Goal: Register for event/course

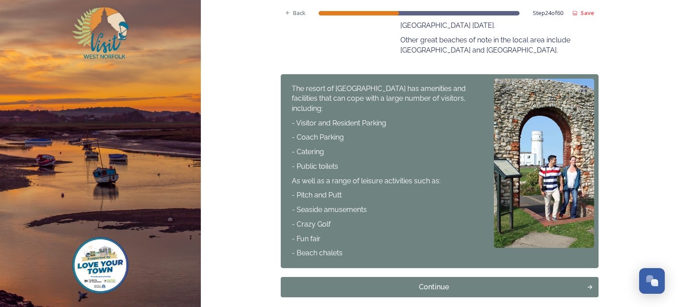
scroll to position [429, 0]
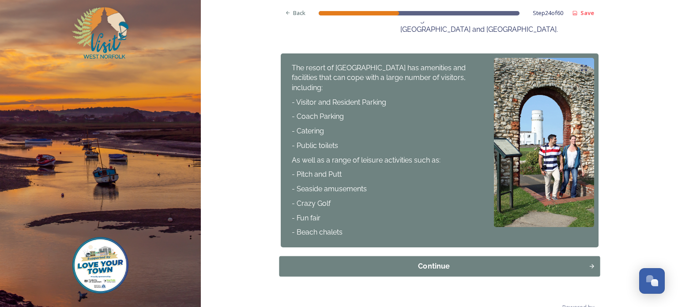
click at [368, 261] on div "Continue" at bounding box center [434, 266] width 300 height 11
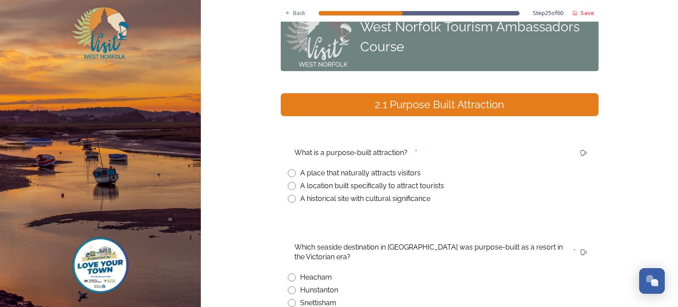
scroll to position [44, 0]
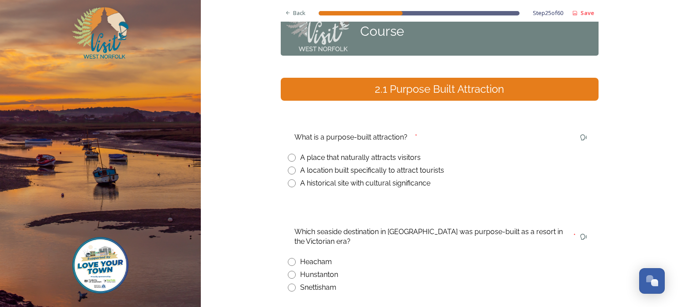
click at [288, 170] on input "radio" at bounding box center [292, 170] width 8 height 8
radio input "true"
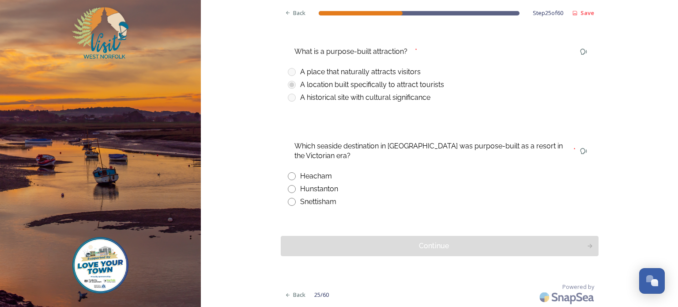
click at [290, 188] on input "radio" at bounding box center [292, 189] width 8 height 8
radio input "true"
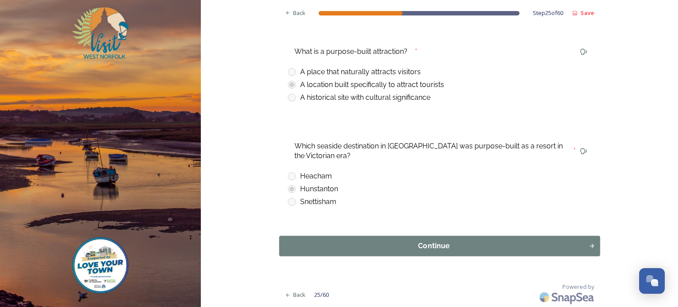
click at [410, 243] on div "Continue" at bounding box center [434, 246] width 300 height 11
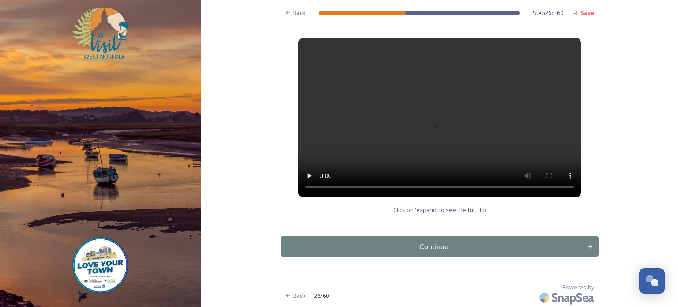
scroll to position [129, 0]
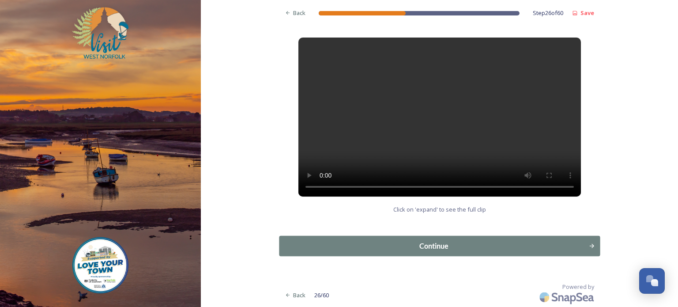
click at [421, 249] on div "Continue" at bounding box center [434, 246] width 300 height 11
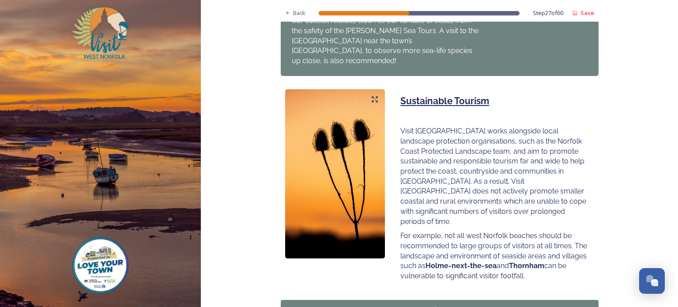
scroll to position [579, 0]
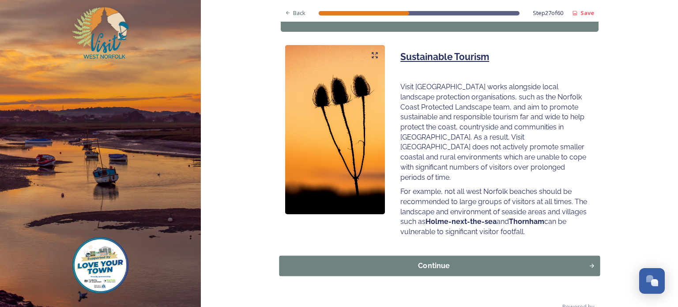
click at [435, 260] on div "Continue" at bounding box center [434, 265] width 300 height 11
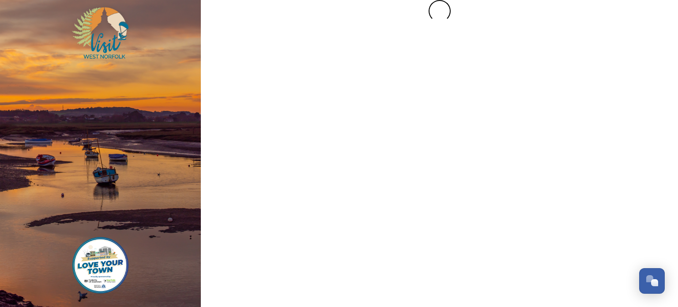
scroll to position [0, 0]
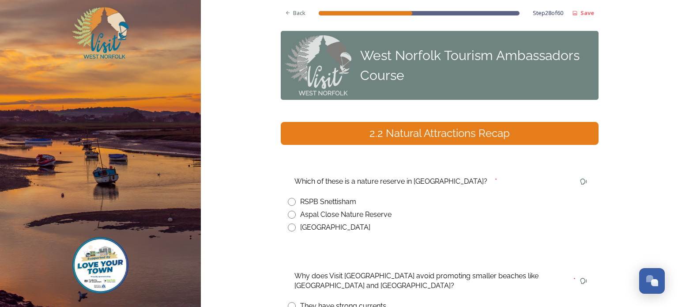
click at [289, 200] on input "radio" at bounding box center [292, 202] width 8 height 8
radio input "true"
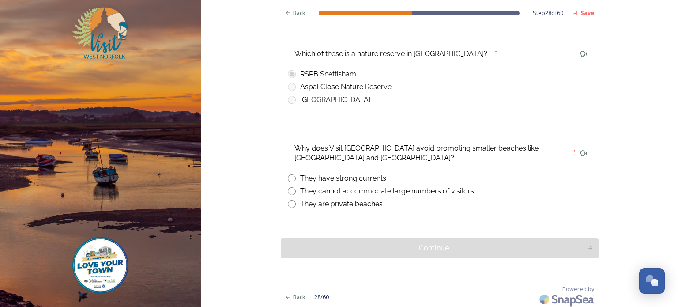
scroll to position [130, 0]
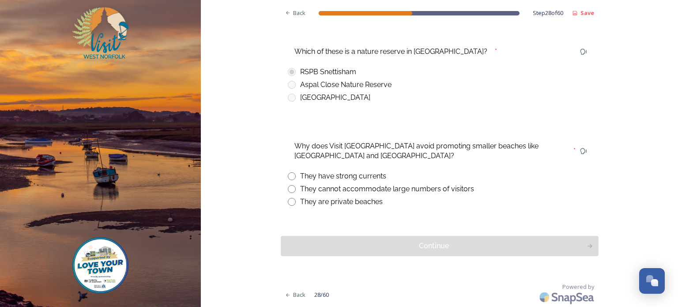
click at [288, 188] on input "radio" at bounding box center [292, 189] width 8 height 8
radio input "true"
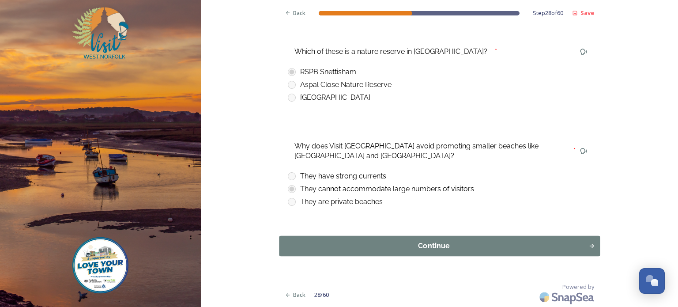
click at [404, 248] on div "Continue" at bounding box center [434, 246] width 300 height 11
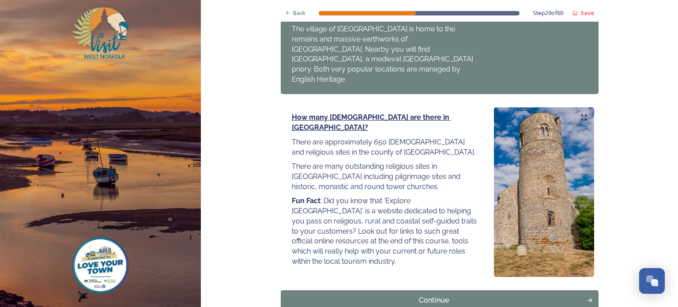
scroll to position [1016, 0]
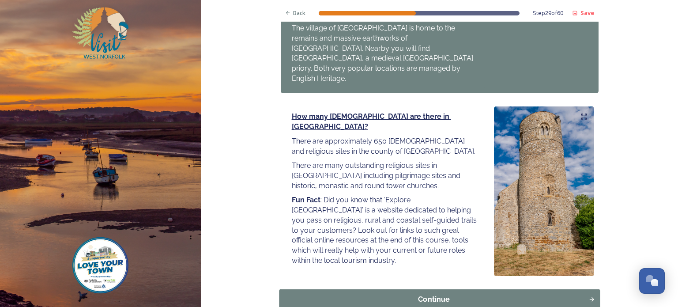
click at [414, 294] on div "Continue" at bounding box center [434, 299] width 300 height 11
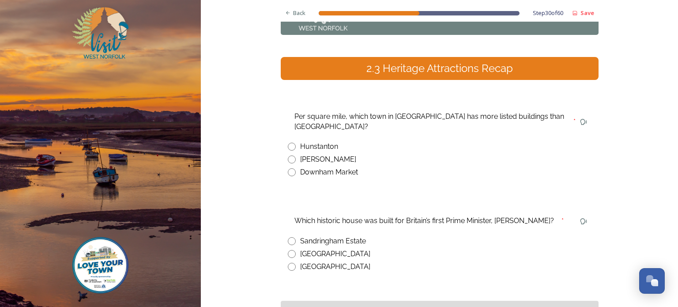
scroll to position [88, 0]
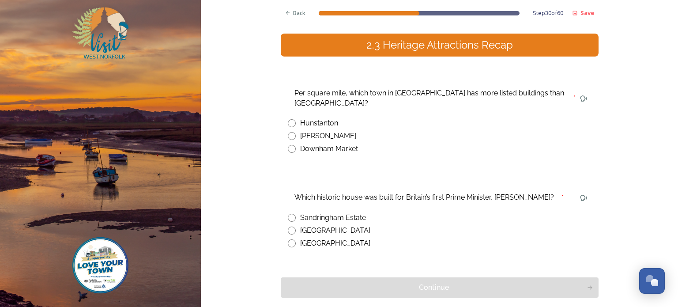
click at [289, 132] on input "radio" at bounding box center [292, 136] width 8 height 8
radio input "true"
click at [289, 239] on input "radio" at bounding box center [292, 243] width 8 height 8
radio input "true"
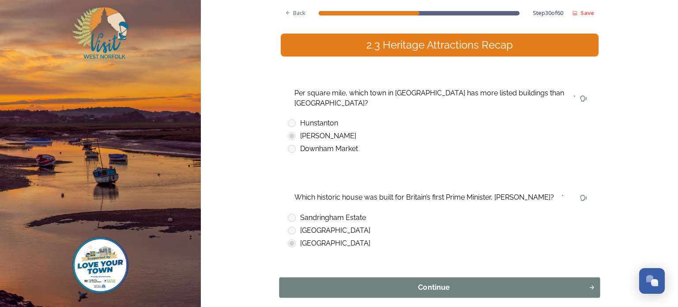
click at [404, 282] on div "Continue" at bounding box center [434, 287] width 300 height 11
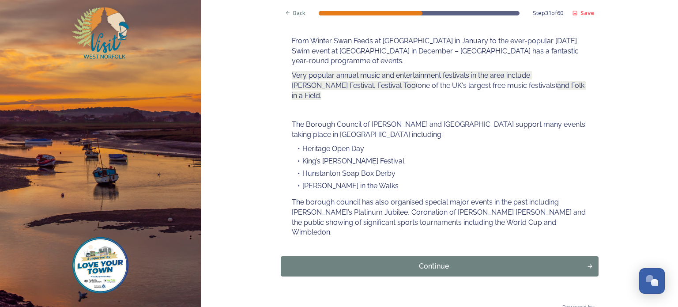
scroll to position [141, 0]
click at [432, 260] on div "Continue" at bounding box center [434, 265] width 300 height 11
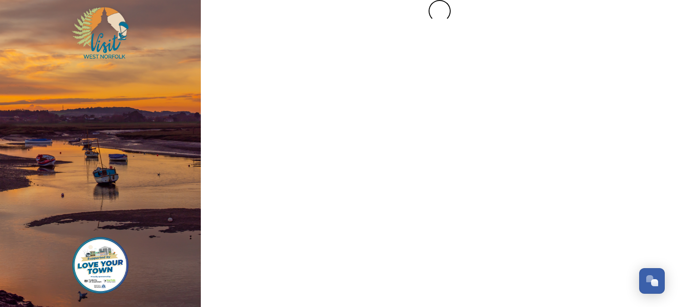
scroll to position [0, 0]
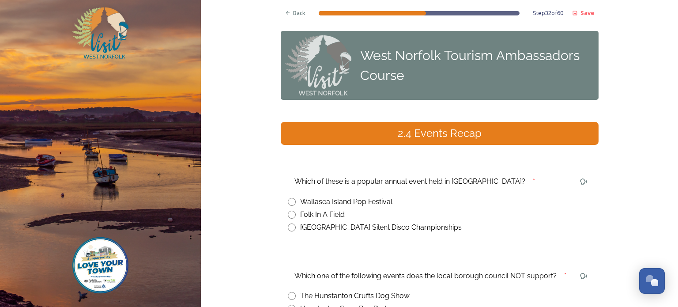
click at [289, 214] on input "radio" at bounding box center [292, 214] width 8 height 8
radio input "true"
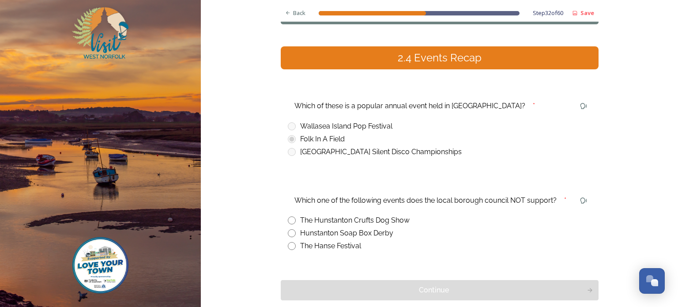
scroll to position [88, 0]
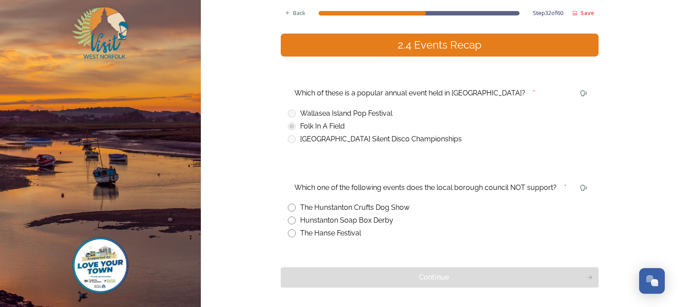
click at [289, 208] on input "radio" at bounding box center [292, 207] width 8 height 8
radio input "true"
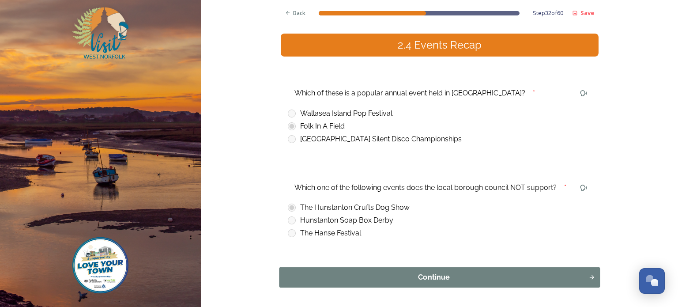
click at [436, 277] on div "Continue" at bounding box center [434, 277] width 300 height 11
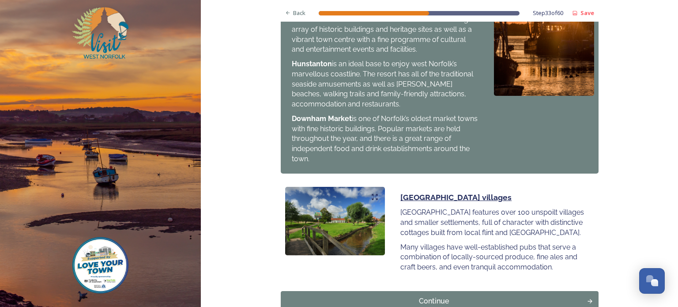
scroll to position [985, 0]
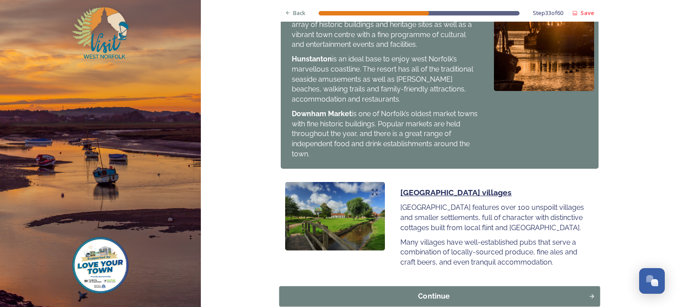
click at [400, 291] on div "Continue" at bounding box center [434, 296] width 300 height 11
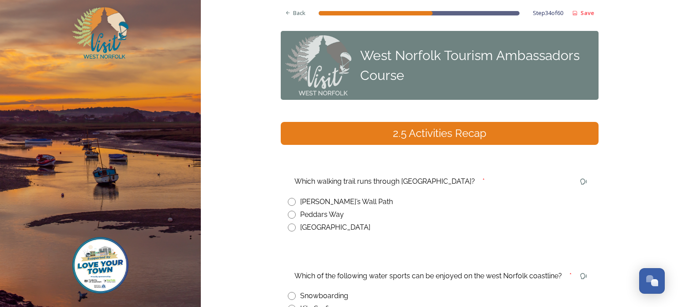
click at [288, 214] on input "radio" at bounding box center [292, 214] width 8 height 8
radio input "true"
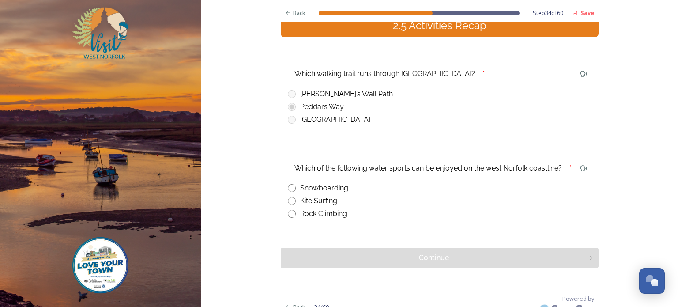
scroll to position [120, 0]
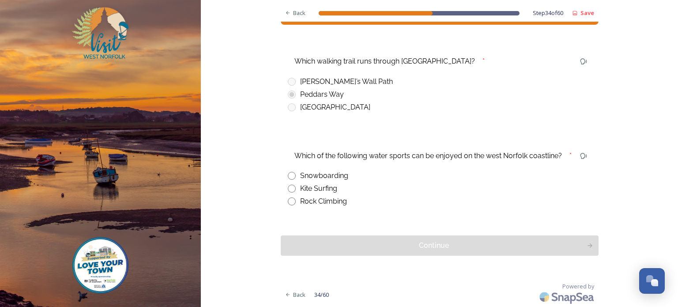
click at [288, 189] on input "radio" at bounding box center [292, 188] width 8 height 8
radio input "true"
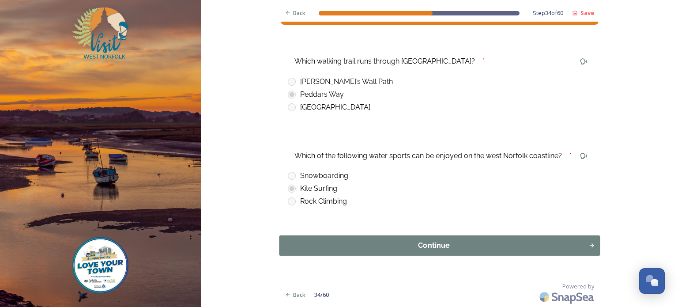
click at [428, 240] on div "Continue" at bounding box center [434, 245] width 300 height 11
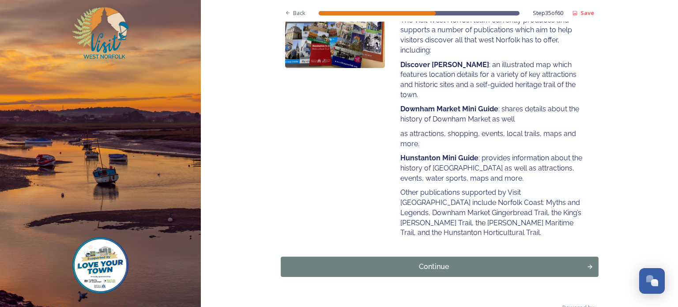
scroll to position [186, 0]
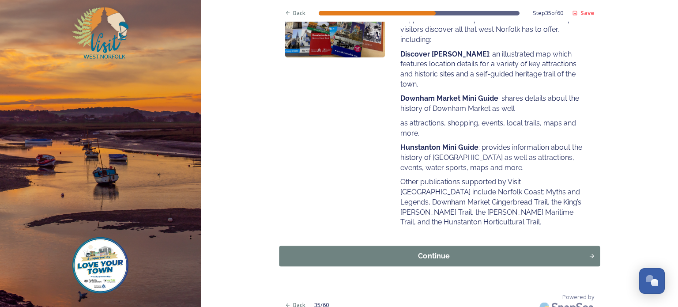
click at [428, 251] on div "Continue" at bounding box center [434, 256] width 300 height 11
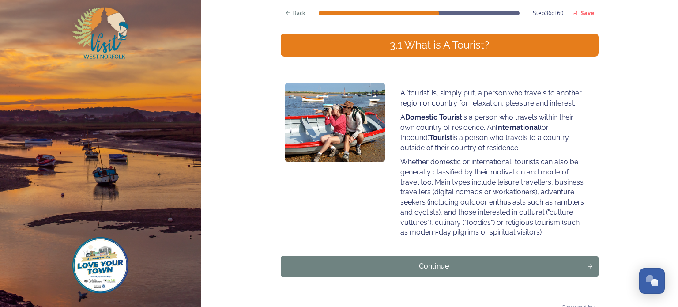
scroll to position [109, 0]
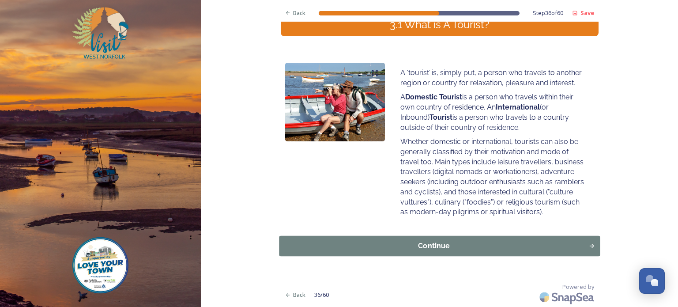
click at [443, 245] on div "Continue" at bounding box center [434, 246] width 300 height 11
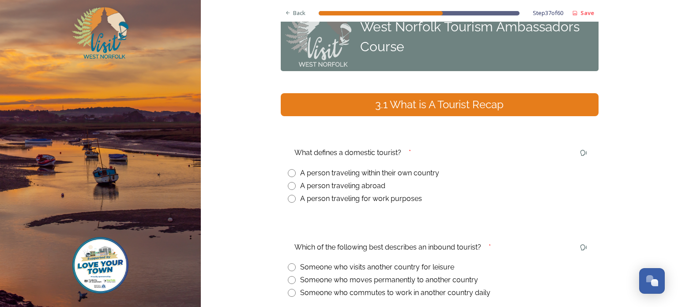
scroll to position [44, 0]
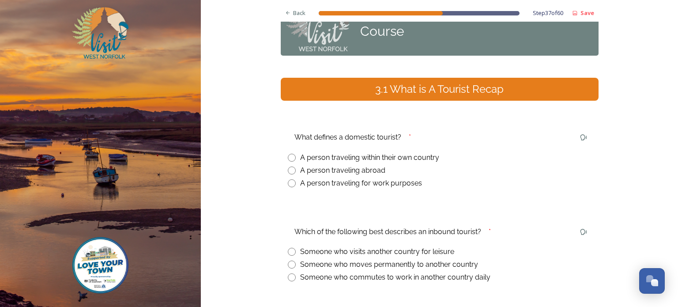
click at [289, 157] on input "radio" at bounding box center [292, 158] width 8 height 8
radio input "true"
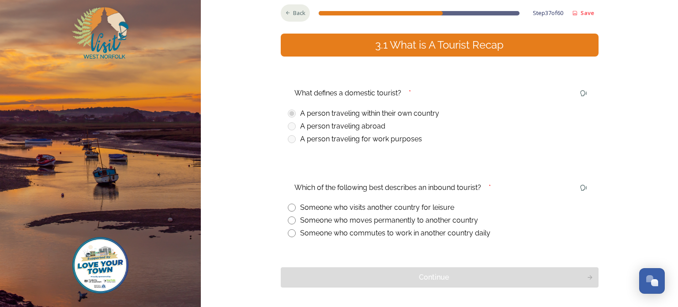
click at [289, 12] on div "Back" at bounding box center [296, 12] width 30 height 17
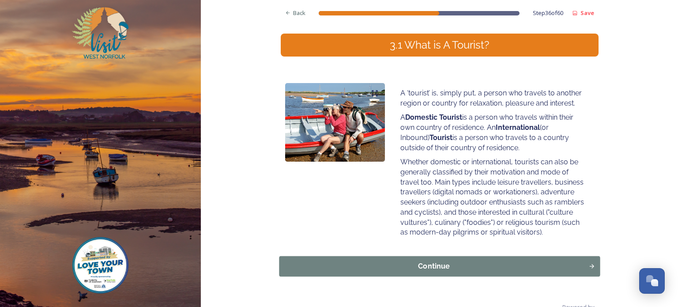
click at [446, 264] on div "Continue" at bounding box center [434, 266] width 300 height 11
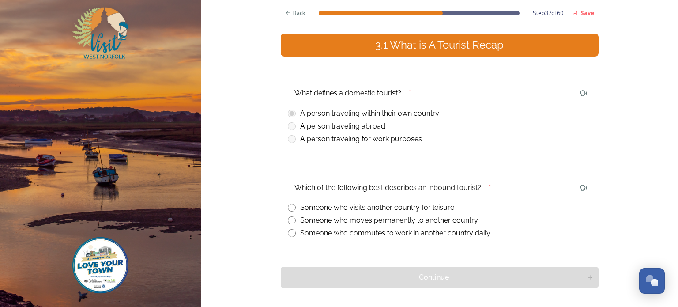
click at [289, 207] on input "radio" at bounding box center [292, 207] width 8 height 8
radio input "true"
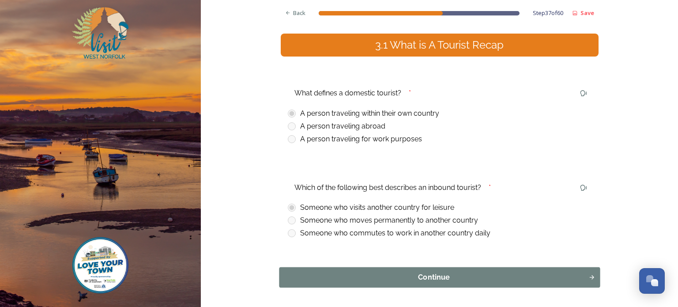
click at [408, 280] on div "Continue" at bounding box center [434, 277] width 300 height 11
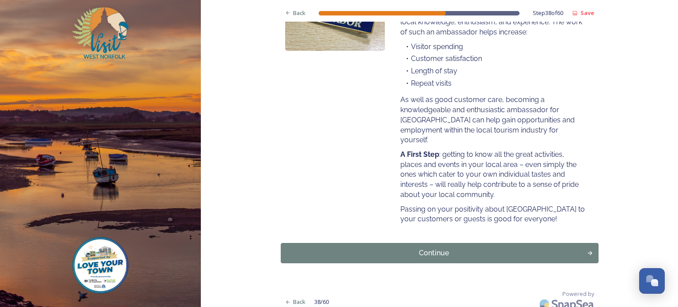
scroll to position [196, 0]
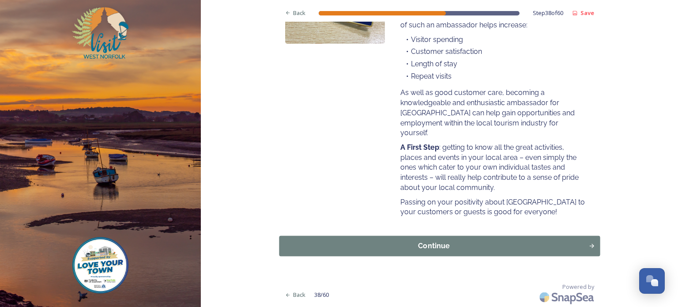
click at [422, 247] on div "Continue" at bounding box center [434, 246] width 300 height 11
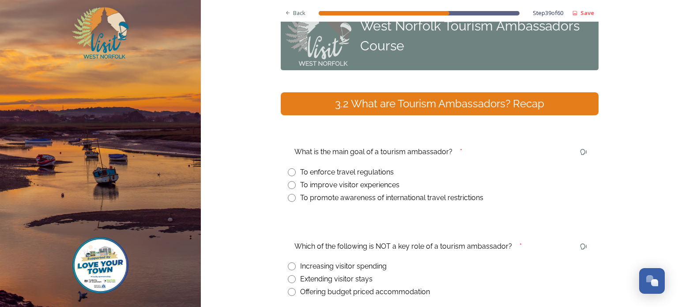
scroll to position [44, 0]
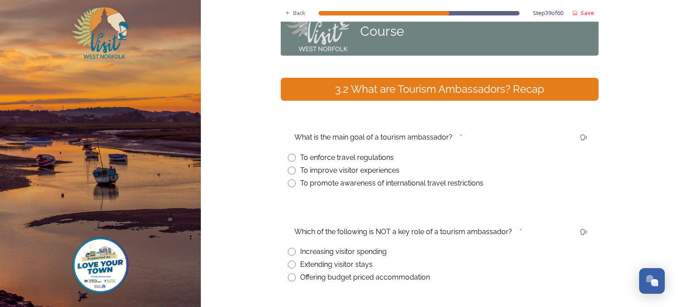
click at [288, 168] on input "radio" at bounding box center [292, 170] width 8 height 8
radio input "true"
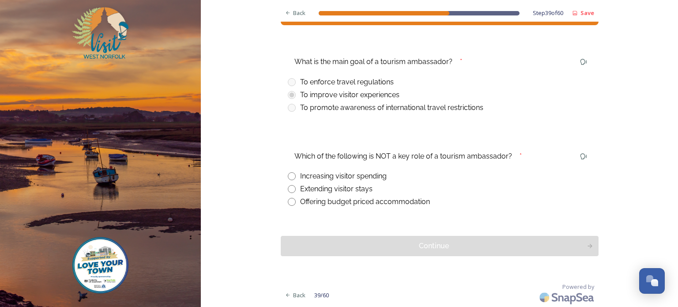
scroll to position [120, 0]
click at [291, 201] on input "radio" at bounding box center [292, 201] width 8 height 8
radio input "true"
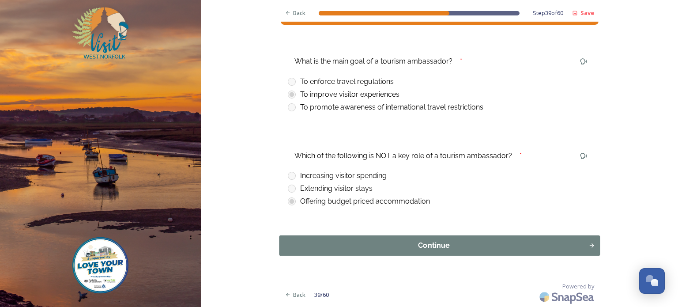
click at [411, 241] on div "Continue" at bounding box center [434, 245] width 300 height 11
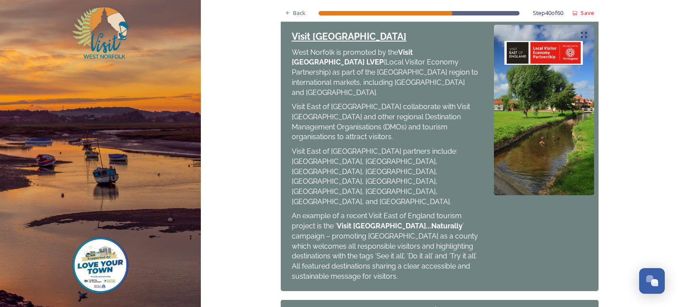
scroll to position [485, 0]
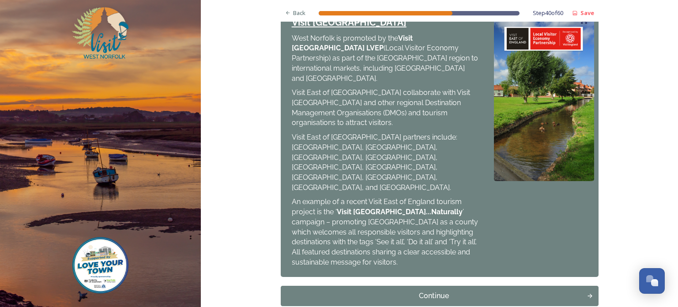
click at [426, 290] on div "Continue" at bounding box center [434, 295] width 297 height 11
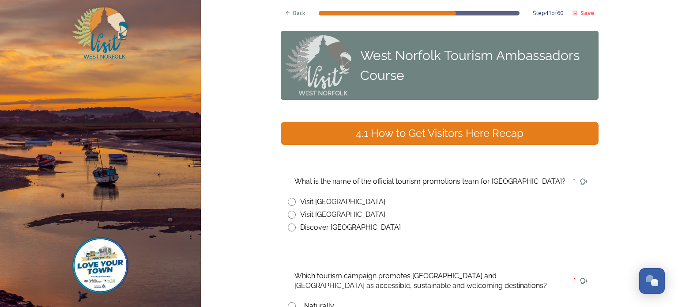
click at [288, 213] on input "radio" at bounding box center [292, 214] width 8 height 8
radio input "true"
click at [288, 9] on div "Back" at bounding box center [296, 12] width 30 height 17
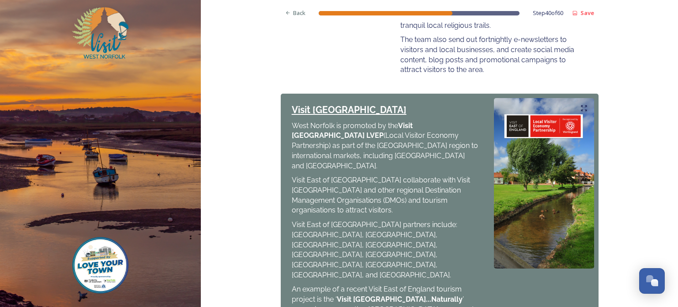
scroll to position [441, 0]
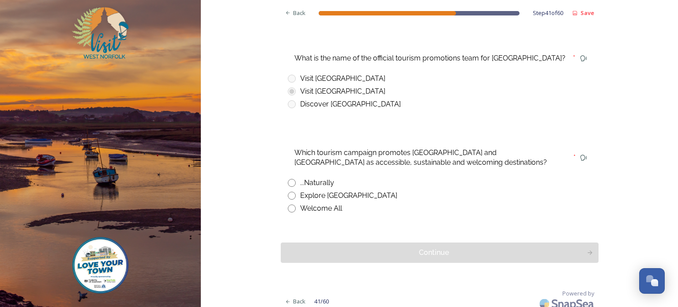
scroll to position [130, 0]
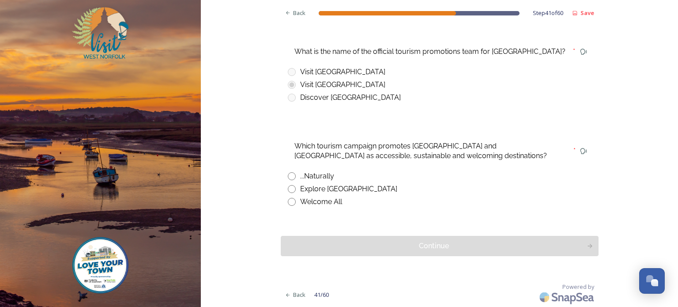
click at [288, 175] on input "radio" at bounding box center [292, 176] width 8 height 8
radio input "true"
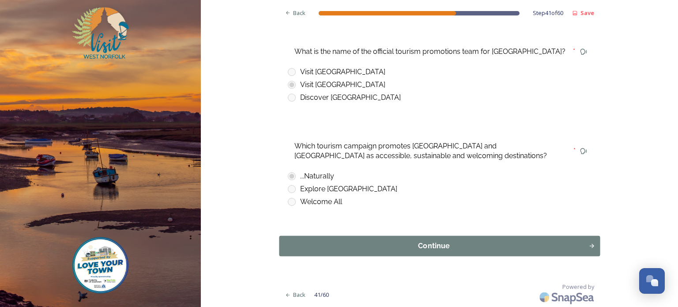
click at [432, 247] on div "Continue" at bounding box center [434, 246] width 300 height 11
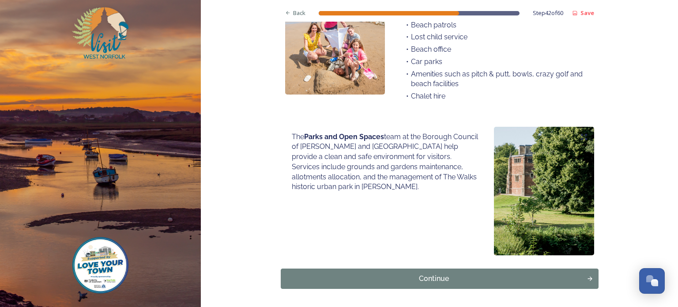
scroll to position [664, 0]
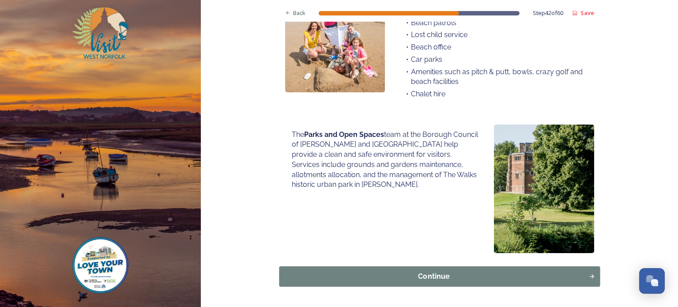
click at [423, 271] on div "Continue" at bounding box center [434, 276] width 300 height 11
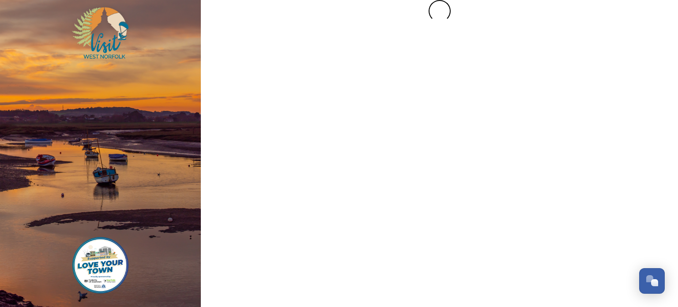
scroll to position [0, 0]
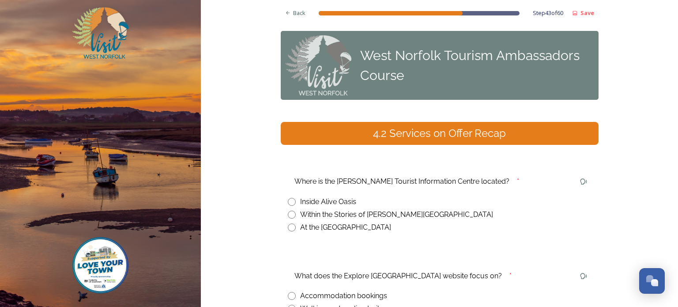
click at [289, 215] on input "radio" at bounding box center [292, 214] width 8 height 8
radio input "true"
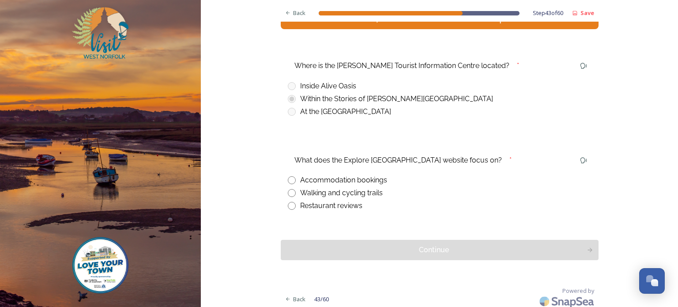
scroll to position [120, 0]
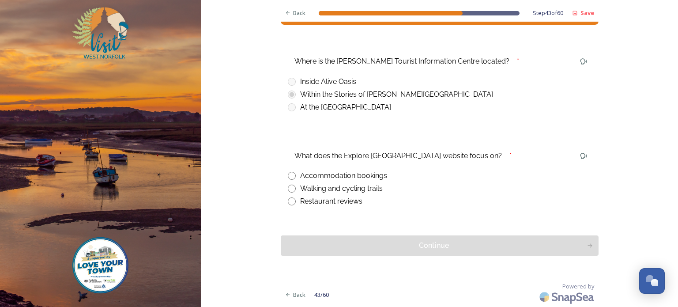
click at [288, 188] on input "radio" at bounding box center [292, 188] width 8 height 8
radio input "true"
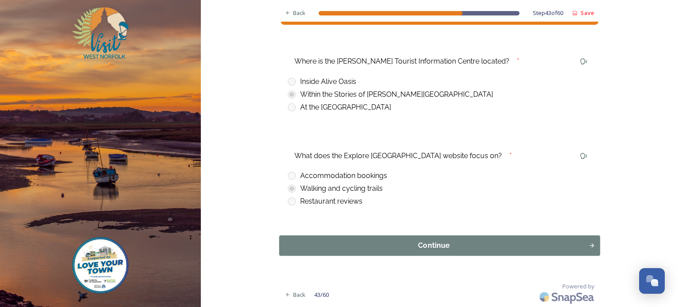
click at [423, 246] on div "Continue" at bounding box center [434, 245] width 300 height 11
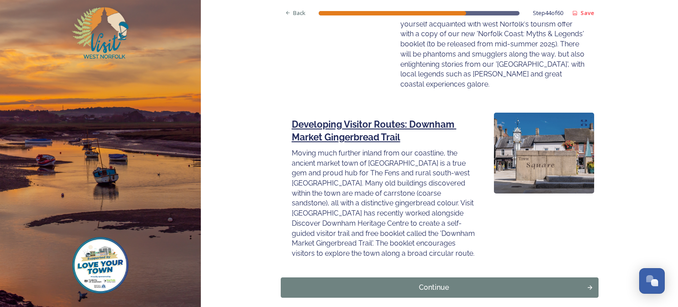
scroll to position [1247, 0]
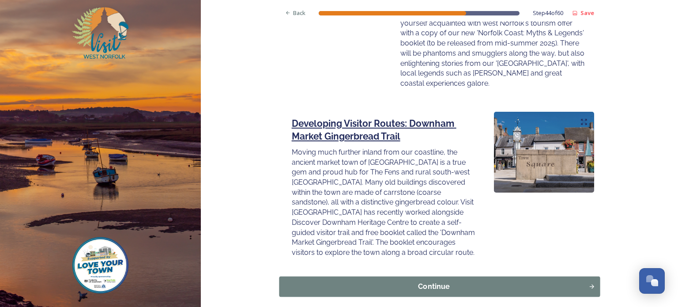
click at [432, 281] on div "Continue" at bounding box center [434, 286] width 300 height 11
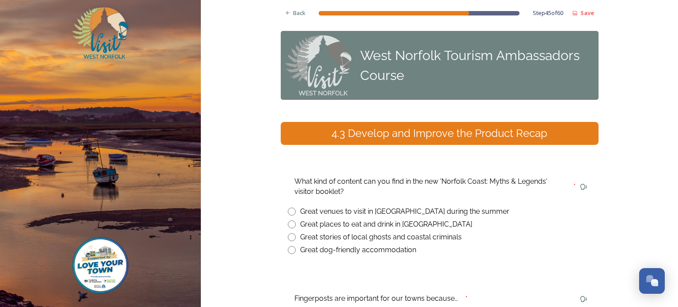
scroll to position [88, 0]
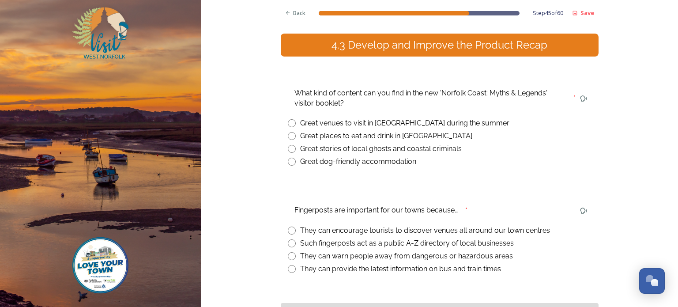
click at [289, 146] on input "radio" at bounding box center [292, 149] width 8 height 8
radio input "true"
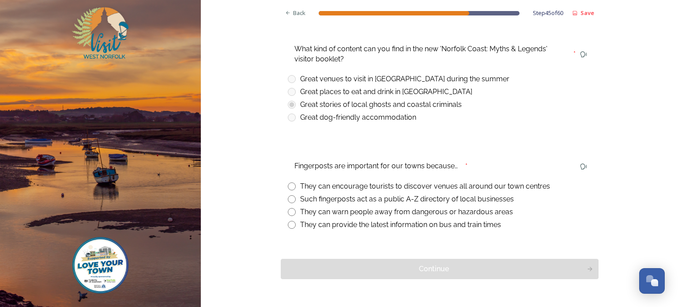
click at [288, 185] on input "radio" at bounding box center [292, 186] width 8 height 8
radio input "true"
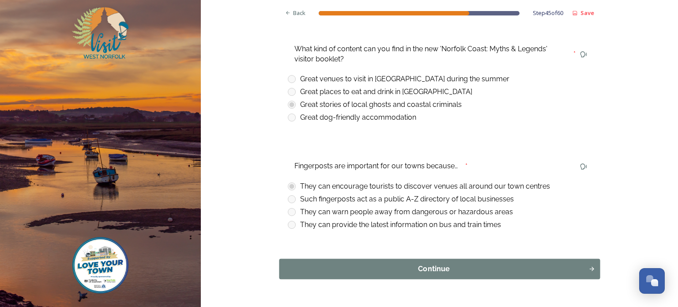
click at [416, 270] on div "Continue" at bounding box center [434, 268] width 300 height 11
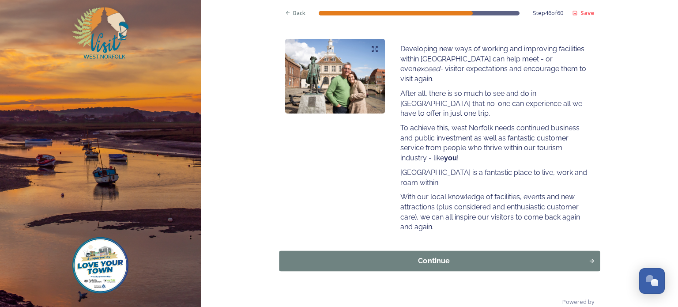
click at [420, 256] on div "Continue" at bounding box center [434, 261] width 300 height 11
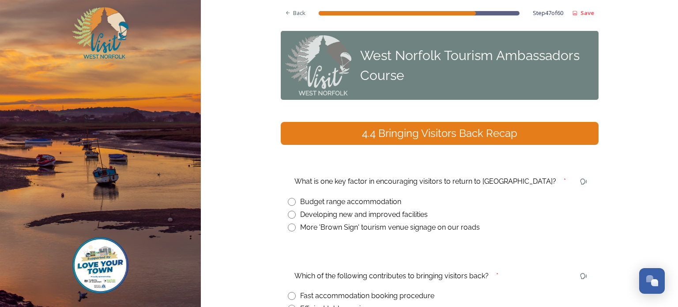
scroll to position [44, 0]
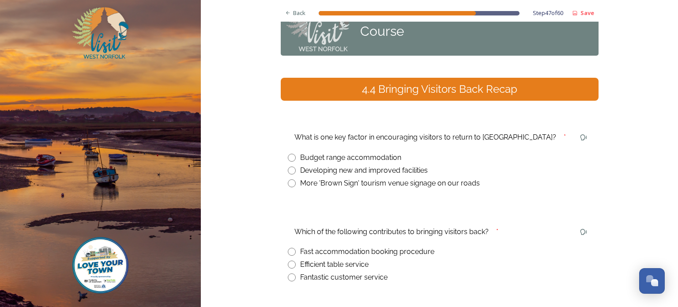
click at [288, 169] on input "radio" at bounding box center [292, 170] width 8 height 8
radio input "true"
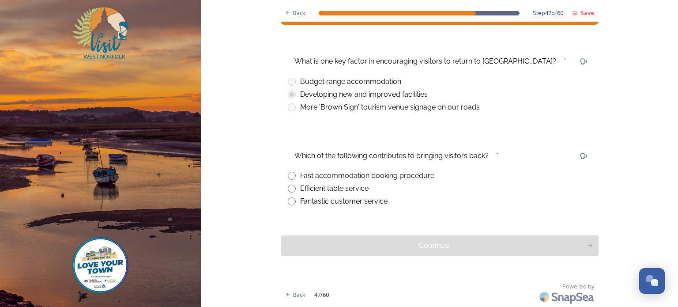
click at [290, 201] on input "radio" at bounding box center [292, 201] width 8 height 8
radio input "true"
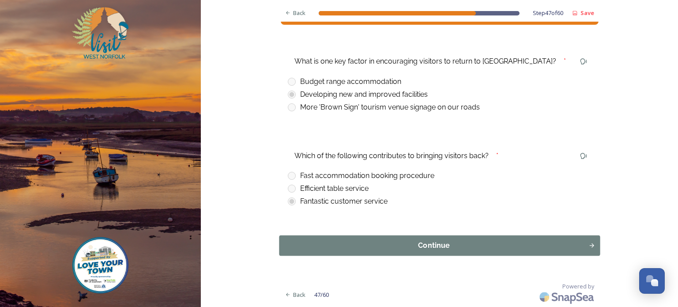
click at [412, 241] on div "Continue" at bounding box center [434, 245] width 300 height 11
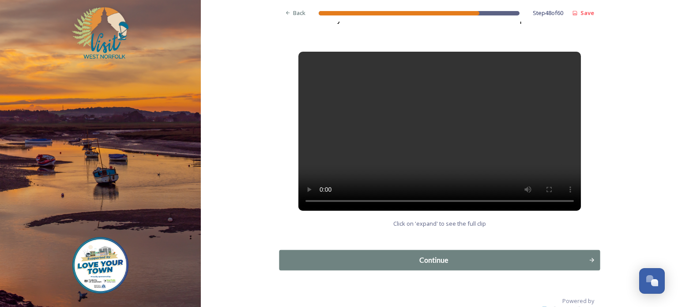
scroll to position [129, 0]
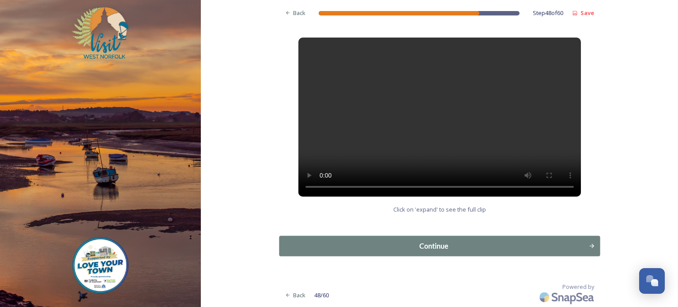
click at [421, 242] on div "Continue" at bounding box center [434, 246] width 300 height 11
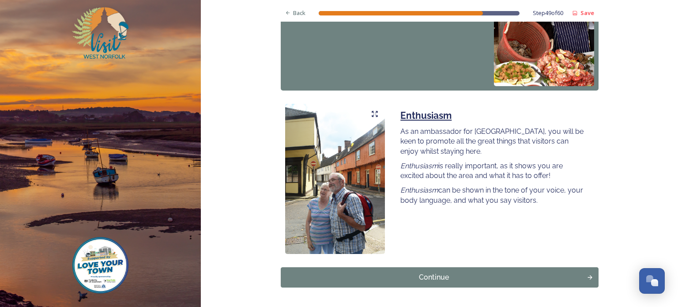
scroll to position [782, 0]
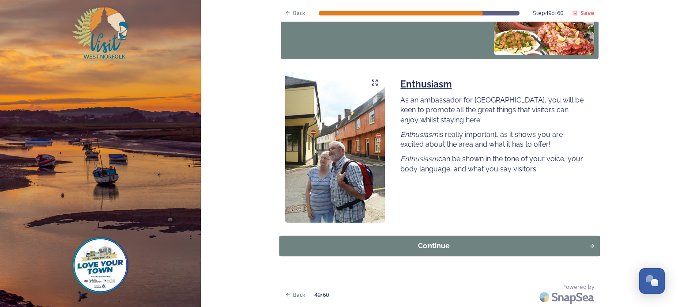
click at [418, 250] on div "Continue" at bounding box center [434, 245] width 300 height 11
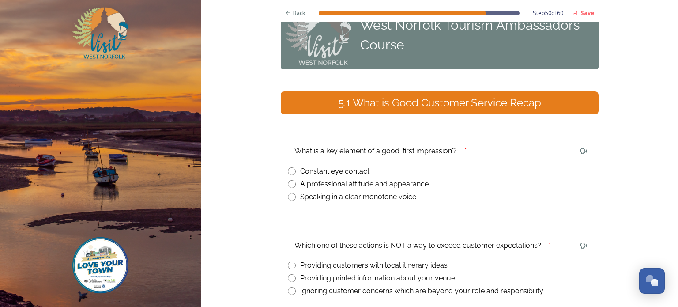
scroll to position [44, 0]
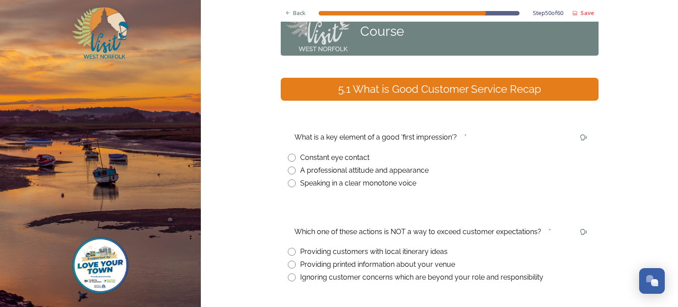
click at [288, 170] on input "radio" at bounding box center [292, 170] width 8 height 8
radio input "true"
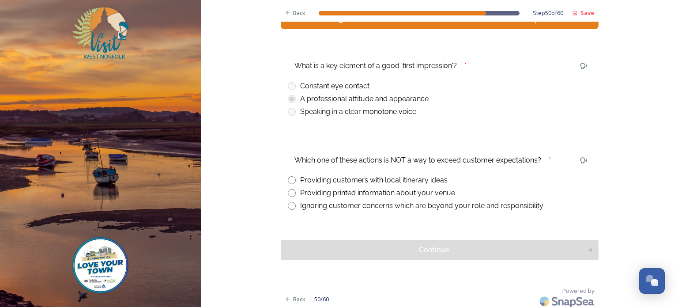
scroll to position [120, 0]
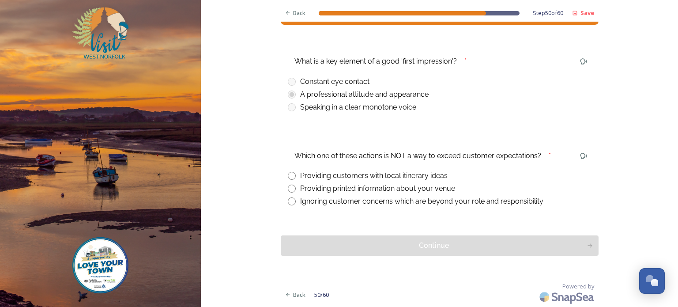
click at [289, 203] on input "radio" at bounding box center [292, 201] width 8 height 8
radio input "true"
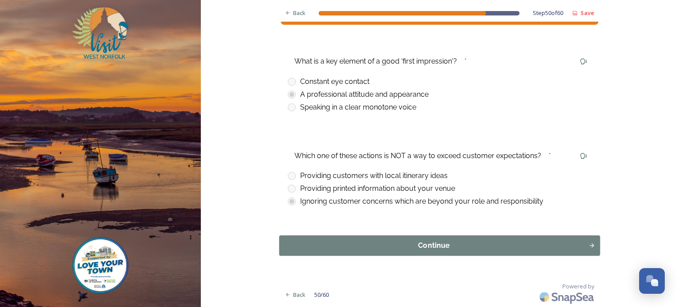
click at [431, 248] on div "Continue" at bounding box center [434, 245] width 300 height 11
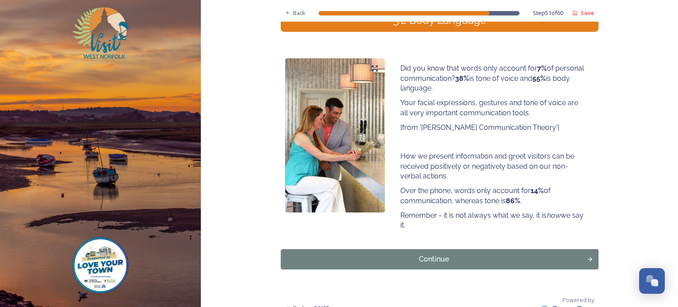
scroll to position [126, 0]
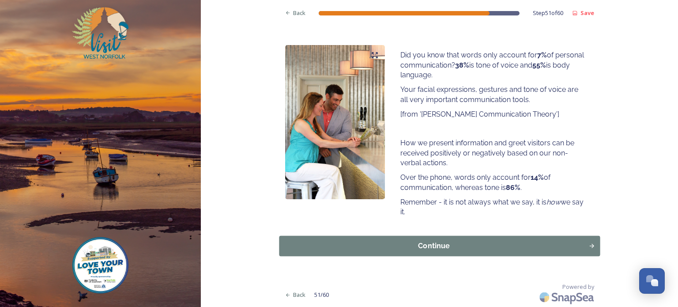
click at [421, 248] on div "Continue" at bounding box center [434, 246] width 300 height 11
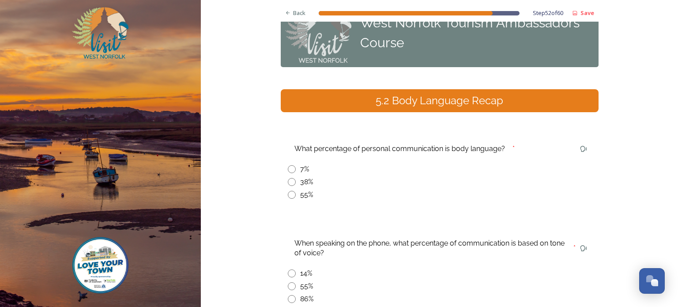
scroll to position [0, 0]
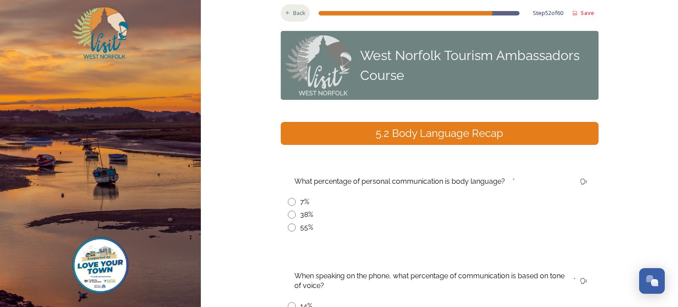
click at [287, 12] on icon at bounding box center [288, 13] width 6 height 6
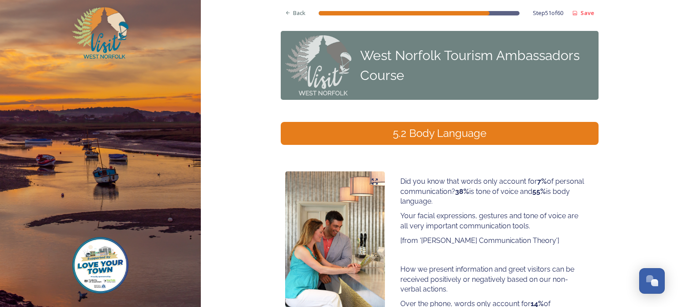
scroll to position [126, 0]
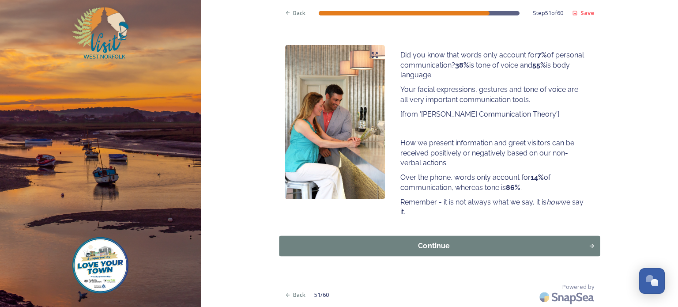
click at [415, 241] on div "Continue" at bounding box center [434, 246] width 300 height 11
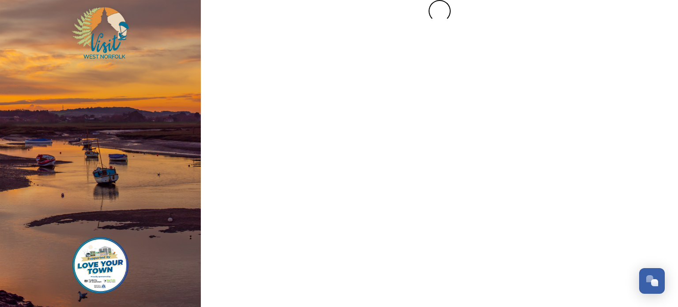
scroll to position [0, 0]
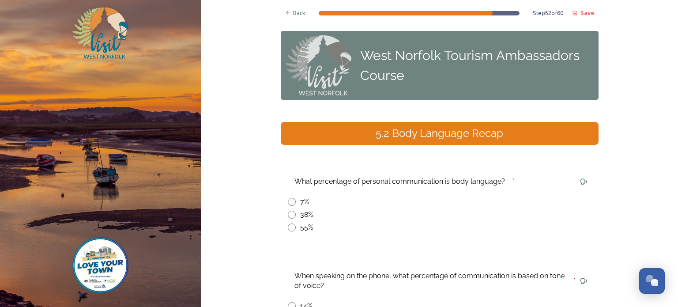
click at [291, 227] on input "radio" at bounding box center [292, 227] width 8 height 8
radio input "true"
click at [285, 15] on icon at bounding box center [288, 13] width 6 height 6
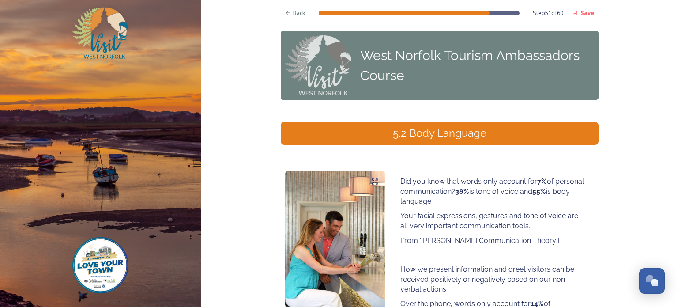
scroll to position [126, 0]
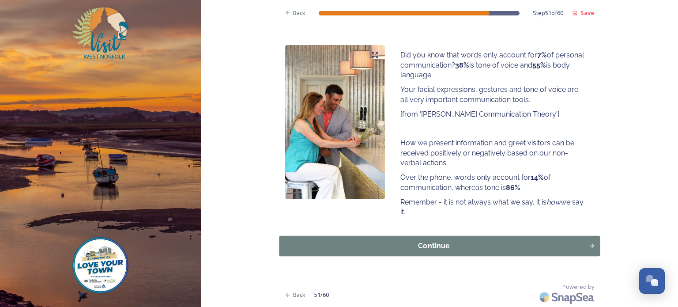
click at [412, 247] on div "Continue" at bounding box center [434, 246] width 300 height 11
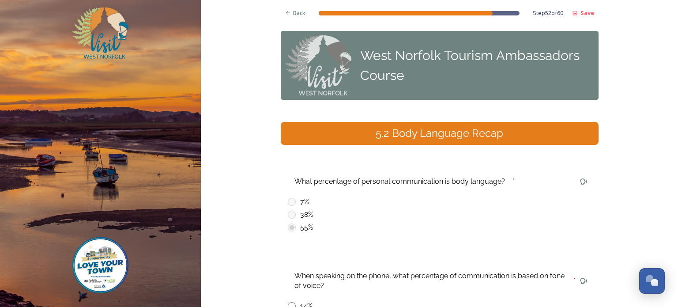
scroll to position [130, 0]
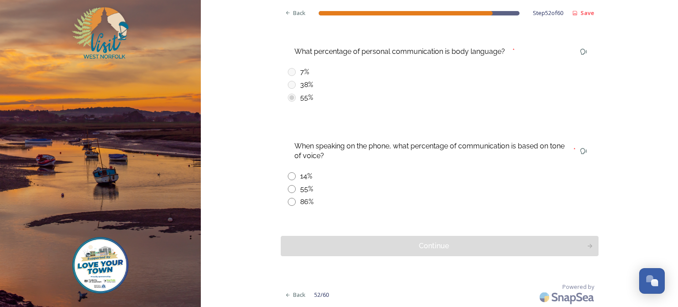
click at [288, 201] on input "radio" at bounding box center [292, 202] width 8 height 8
radio input "true"
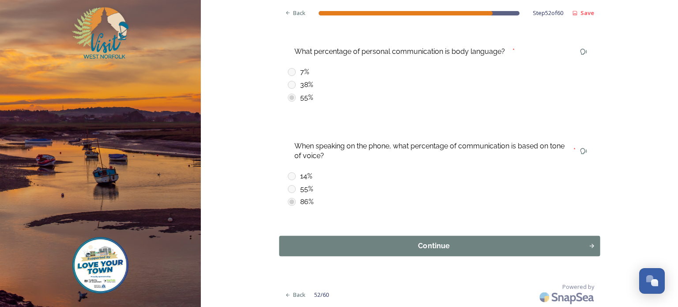
click at [423, 240] on button "Continue" at bounding box center [439, 246] width 321 height 20
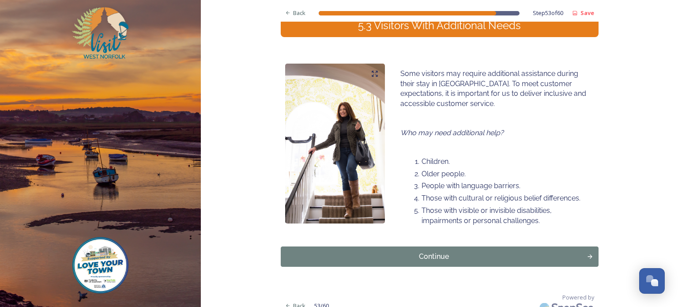
scroll to position [118, 0]
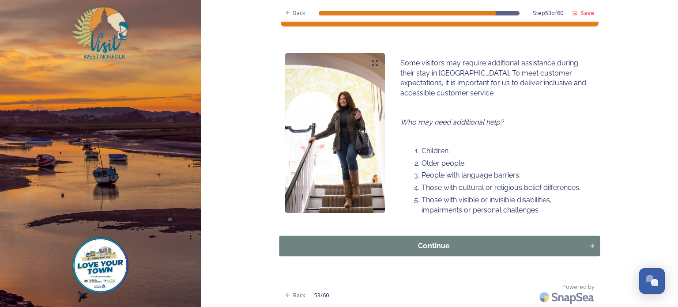
click at [427, 245] on div "Continue" at bounding box center [434, 246] width 300 height 11
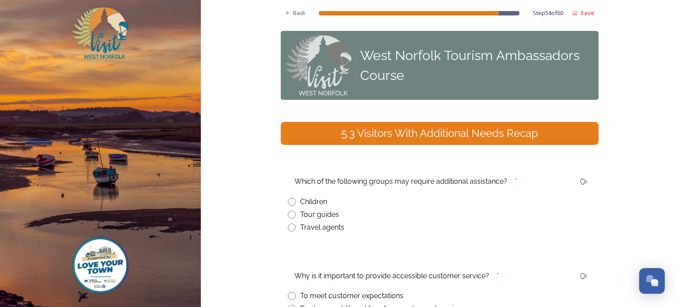
click at [289, 200] on input "radio" at bounding box center [292, 202] width 8 height 8
radio input "true"
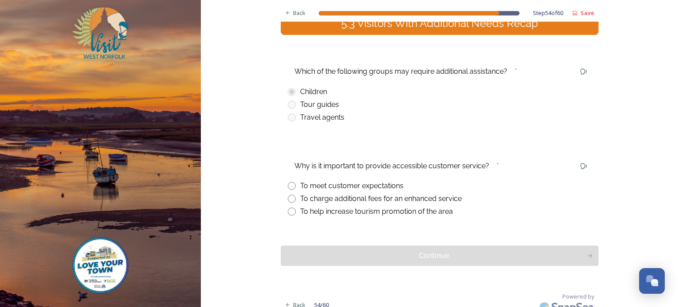
scroll to position [120, 0]
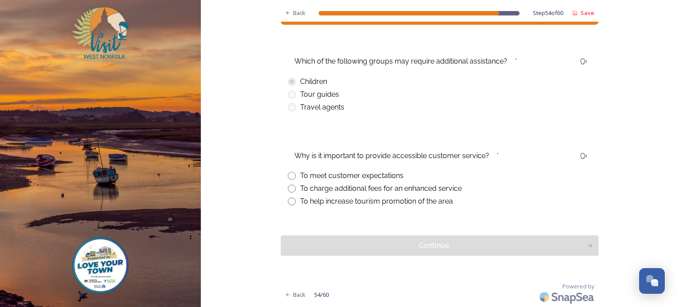
click at [288, 178] on input "radio" at bounding box center [292, 176] width 8 height 8
radio input "true"
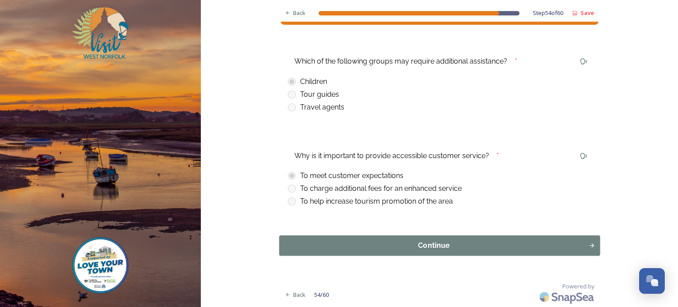
click at [432, 246] on div "Continue" at bounding box center [434, 245] width 300 height 11
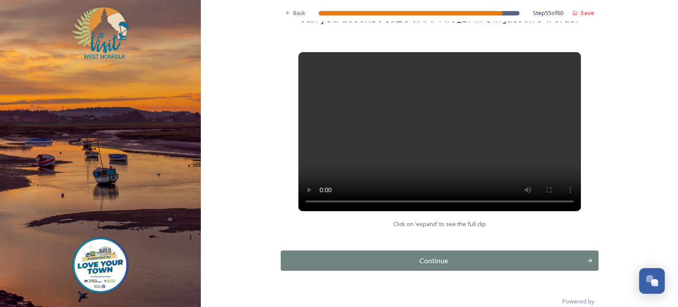
scroll to position [129, 0]
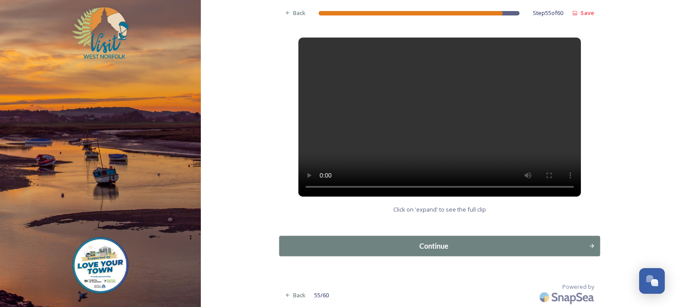
click at [401, 244] on div "Continue" at bounding box center [434, 246] width 300 height 11
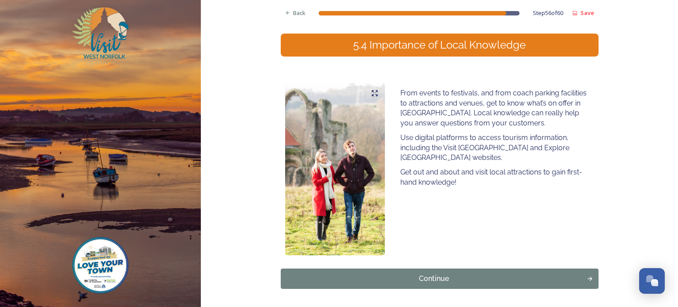
scroll to position [121, 0]
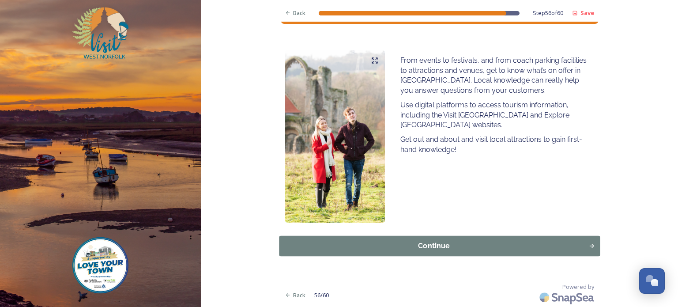
click at [418, 246] on div "Continue" at bounding box center [434, 246] width 300 height 11
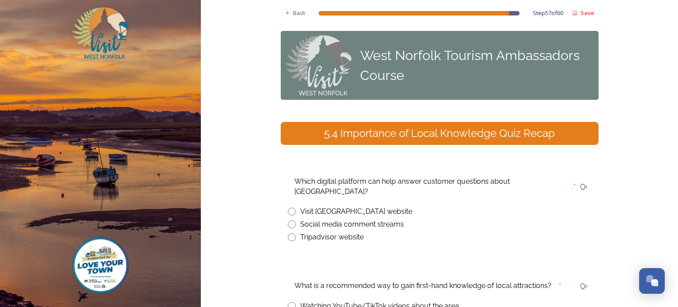
click at [288, 207] on input "radio" at bounding box center [292, 211] width 8 height 8
radio input "true"
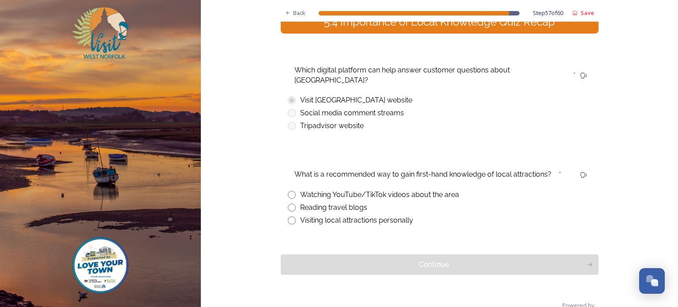
scroll to position [120, 0]
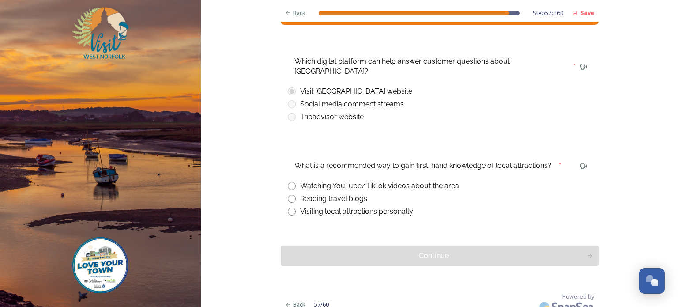
click at [289, 207] on input "radio" at bounding box center [292, 211] width 8 height 8
radio input "true"
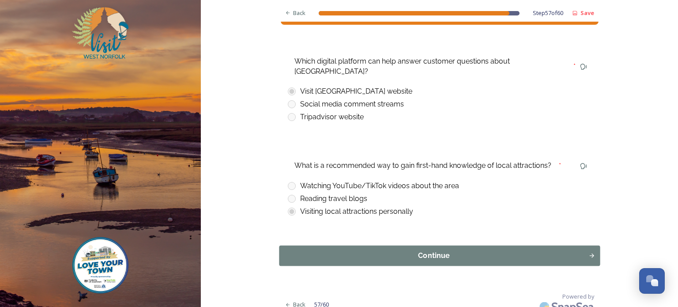
click at [387, 250] on div "Continue" at bounding box center [434, 255] width 300 height 11
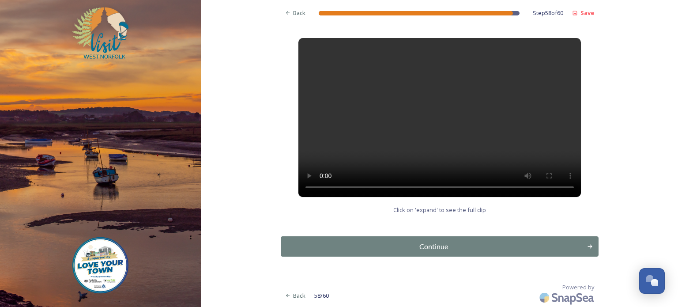
scroll to position [145, 0]
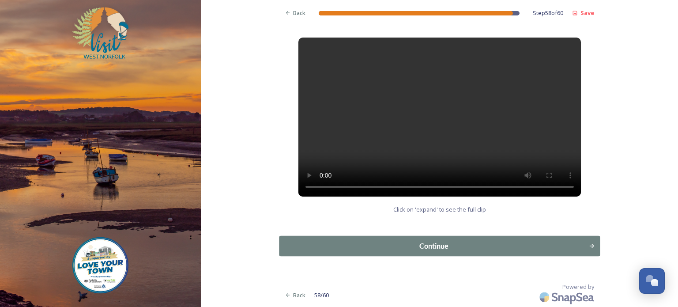
click at [427, 248] on div "Continue" at bounding box center [434, 246] width 300 height 11
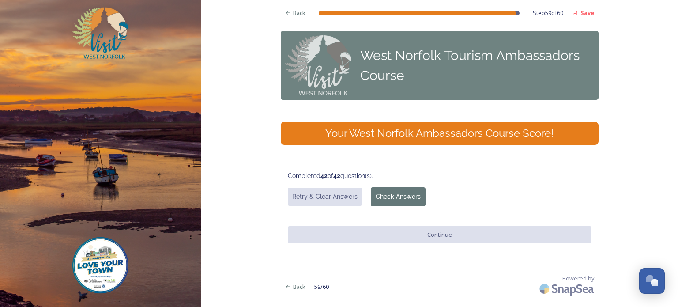
click at [391, 195] on button "Check Answers" at bounding box center [398, 196] width 55 height 19
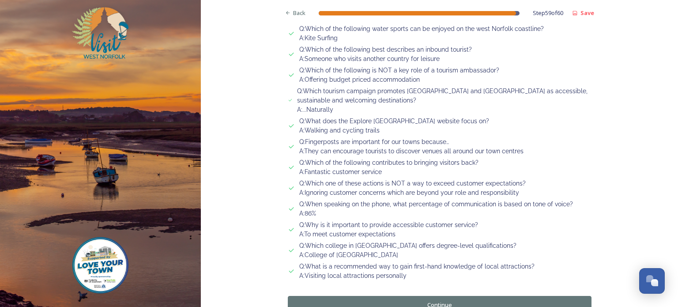
scroll to position [917, 0]
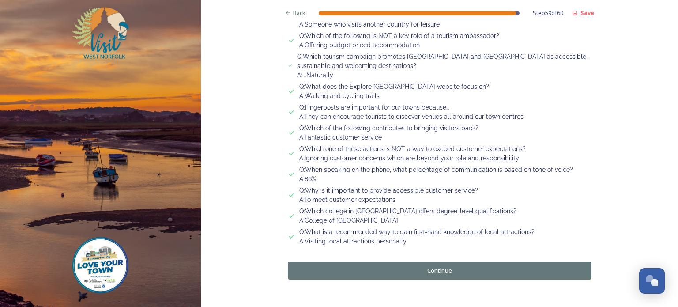
click at [422, 261] on button "Continue" at bounding box center [440, 270] width 304 height 18
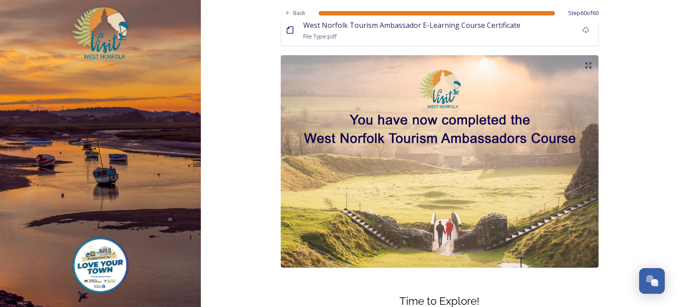
scroll to position [0, 0]
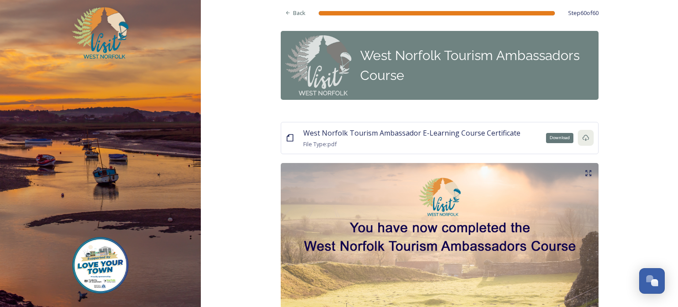
click at [582, 139] on icon at bounding box center [585, 138] width 7 height 6
click at [441, 134] on span "West Norfolk Tourism Ambassador E-Learning Course Certificate" at bounding box center [411, 133] width 217 height 10
